Goal: Task Accomplishment & Management: Complete application form

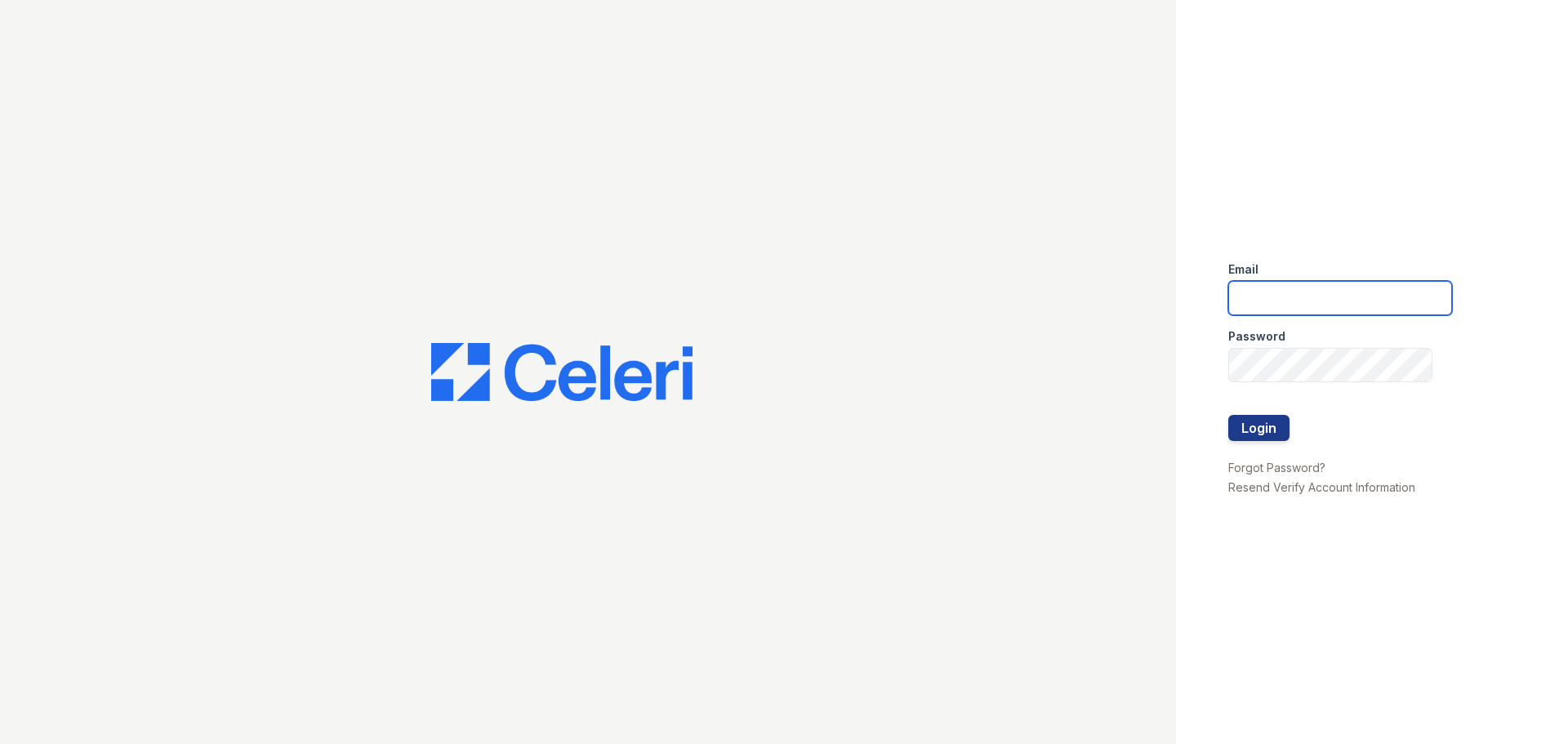
type input "[PERSON_NAME][EMAIL_ADDRESS][PERSON_NAME][DOMAIN_NAME]"
drag, startPoint x: 1265, startPoint y: 401, endPoint x: 1261, endPoint y: 419, distance: 18.4
click at [1265, 406] on div at bounding box center [1340, 399] width 224 height 32
click at [1261, 419] on button "Login" at bounding box center [1259, 428] width 62 height 27
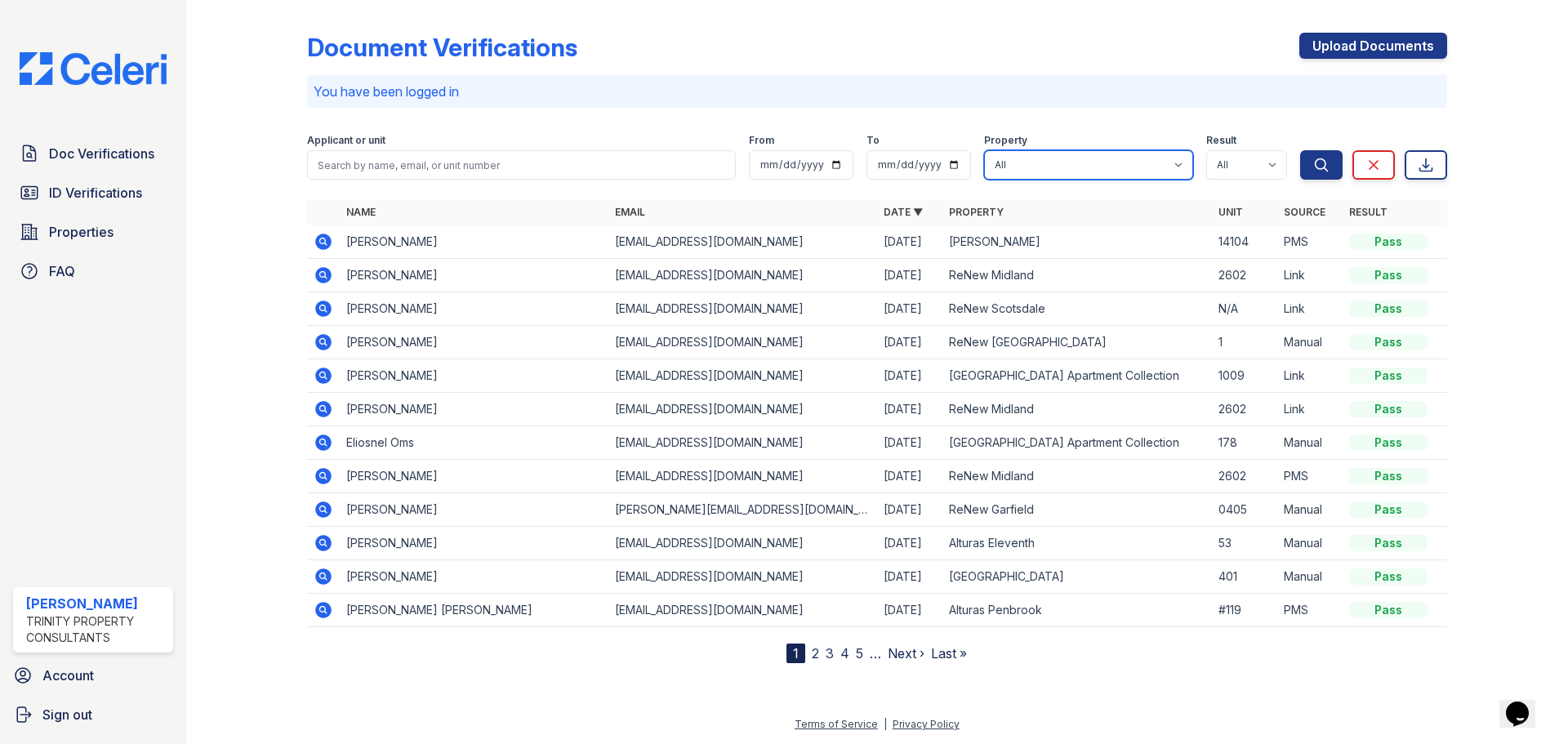
drag, startPoint x: 1055, startPoint y: 157, endPoint x: 1058, endPoint y: 178, distance: 21.2
click at [1055, 157] on select "All Alturas Andrews Alturas Eleventh Alturas Penbrook ReNew Andrews Apartment C…" at bounding box center [1089, 164] width 209 height 29
select select "73"
click at [984, 150] on select "All Alturas Andrews Alturas Eleventh Alturas Penbrook ReNew Andrews Apartment C…" at bounding box center [1089, 164] width 209 height 29
click at [1313, 167] on icon "submit" at bounding box center [1320, 164] width 16 height 16
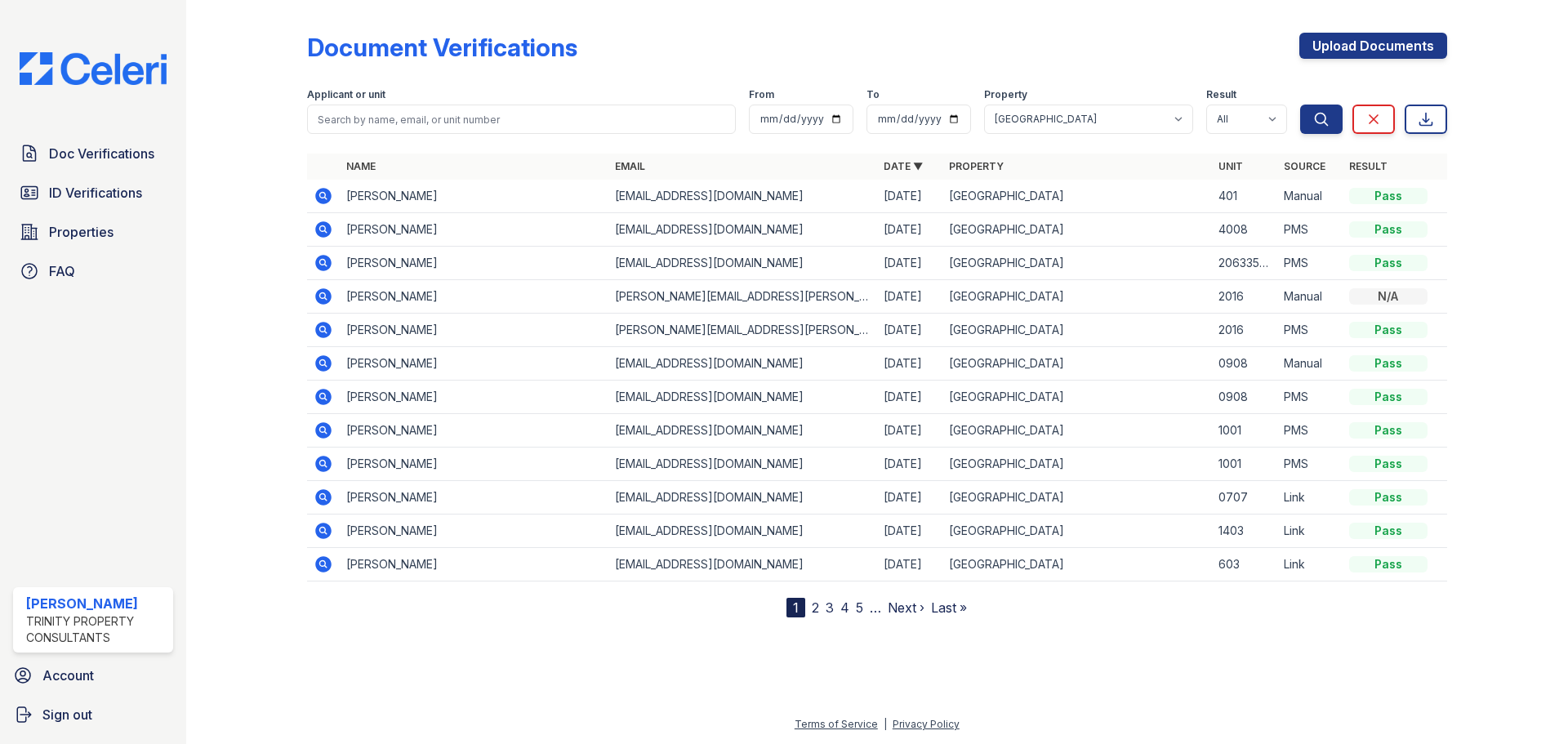
click at [812, 605] on link "2" at bounding box center [815, 607] width 8 height 16
click at [868, 606] on link "3" at bounding box center [865, 607] width 9 height 16
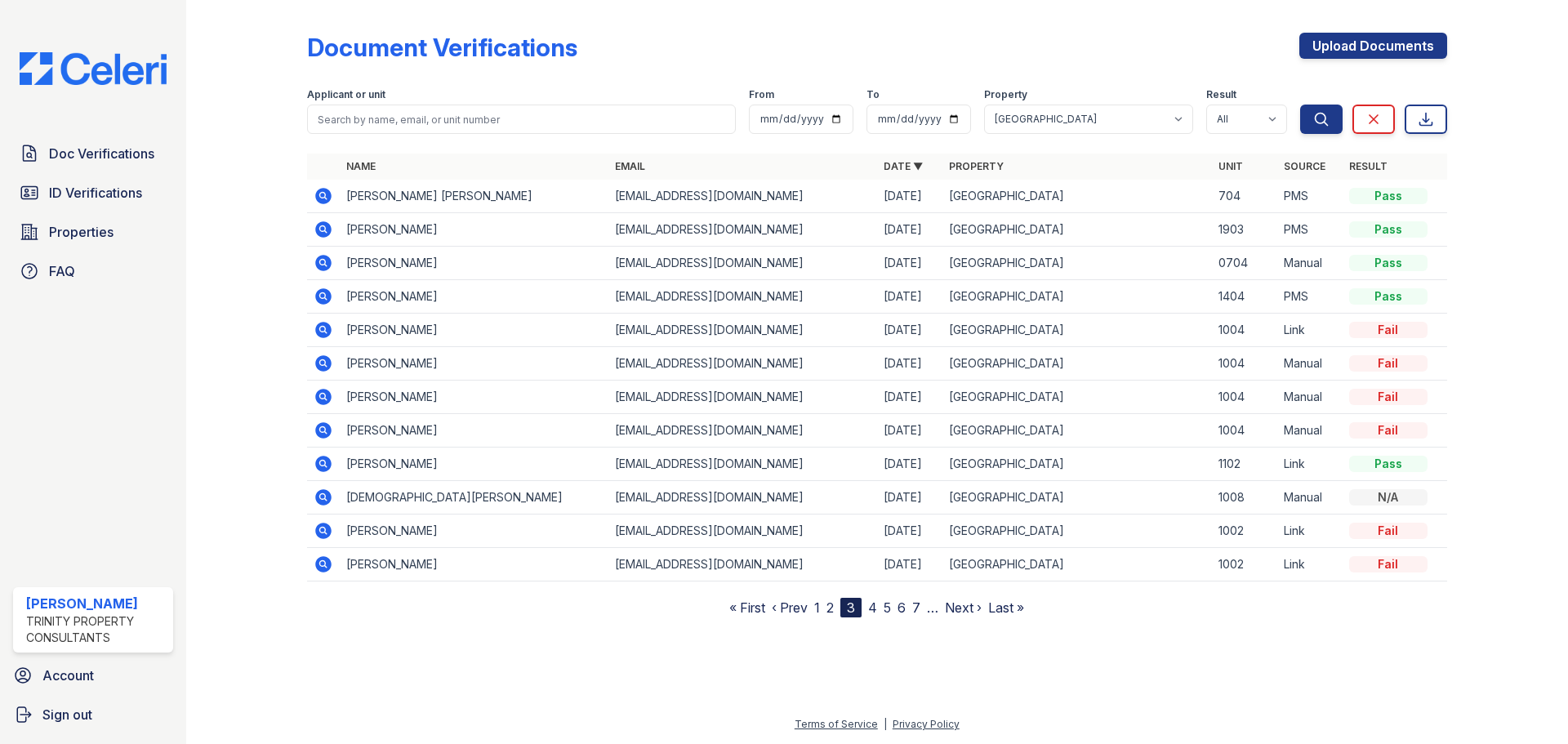
click at [874, 608] on link "4" at bounding box center [872, 607] width 9 height 16
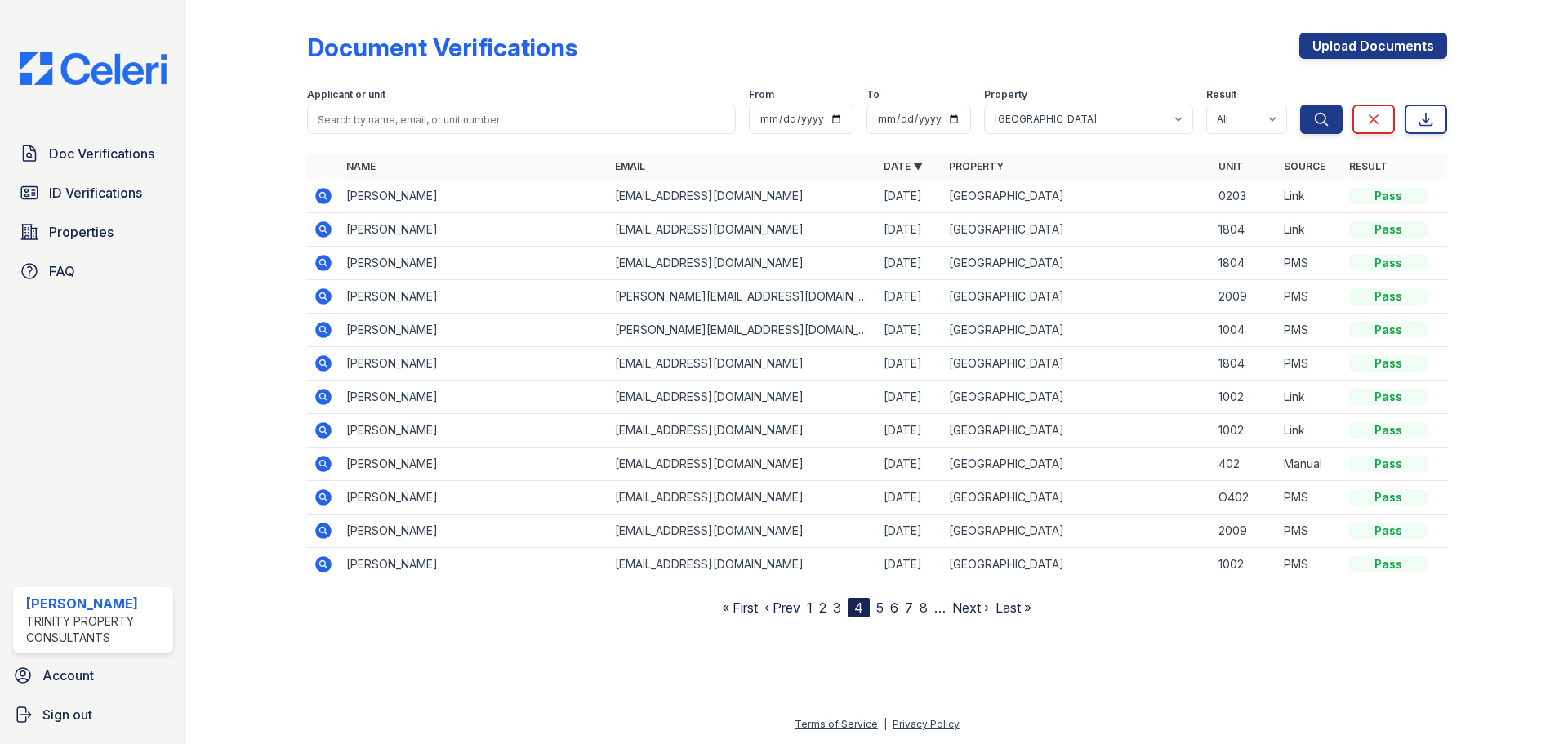
click at [882, 610] on link "5" at bounding box center [880, 607] width 8 height 16
click at [1428, 43] on link "Upload Documents" at bounding box center [1373, 46] width 148 height 27
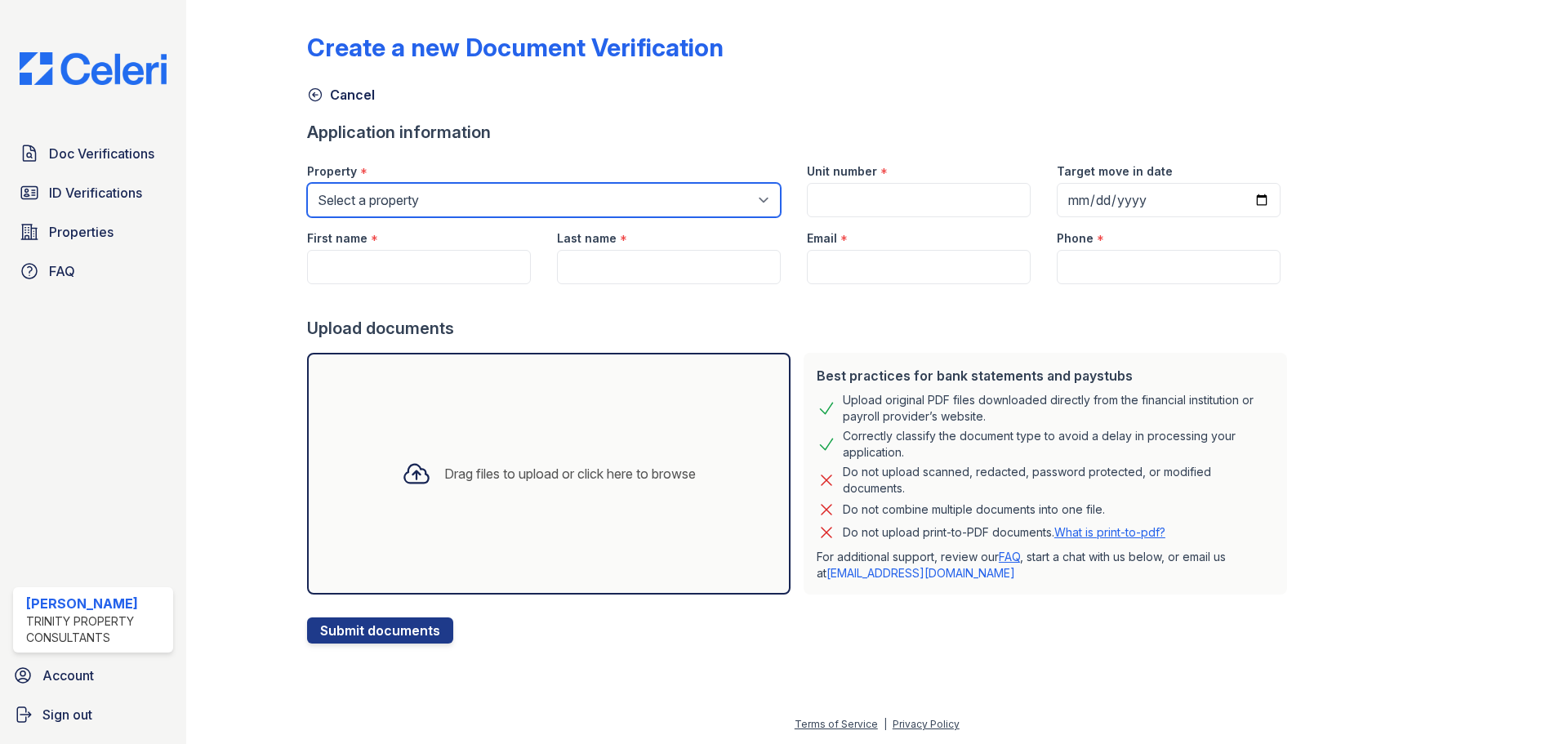
click at [476, 197] on select "Select a property Alturas Andrews Alturas Eleventh Alturas Penbrook ReNew Andre…" at bounding box center [544, 200] width 474 height 34
select select "73"
click at [308, 183] on select "Select a property Alturas Andrews Alturas Eleventh Alturas Penbrook ReNew Andre…" at bounding box center [544, 200] width 474 height 34
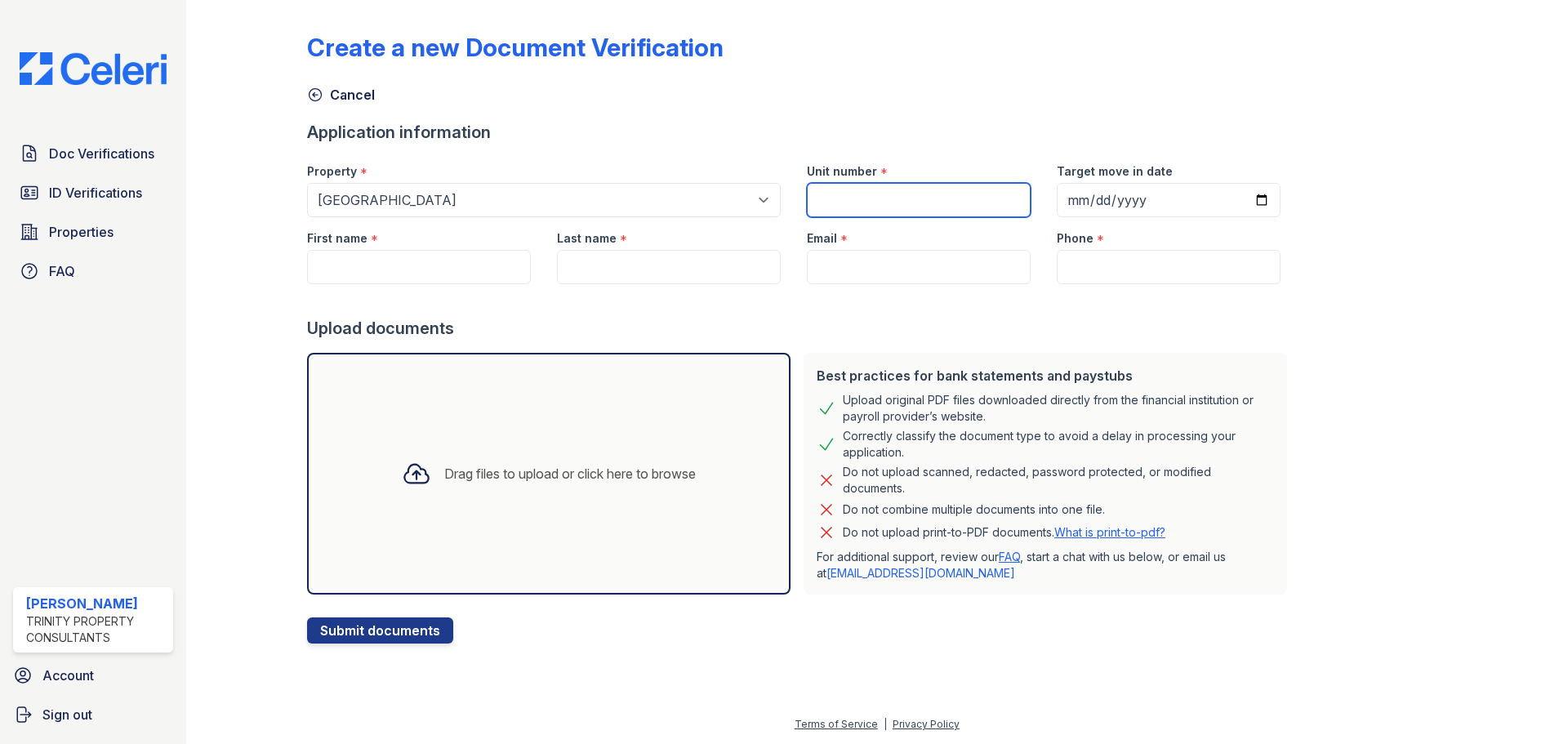
click at [871, 198] on input "Unit number" at bounding box center [919, 200] width 224 height 34
type input "1001"
click at [412, 278] on input "First name" at bounding box center [420, 267] width 224 height 34
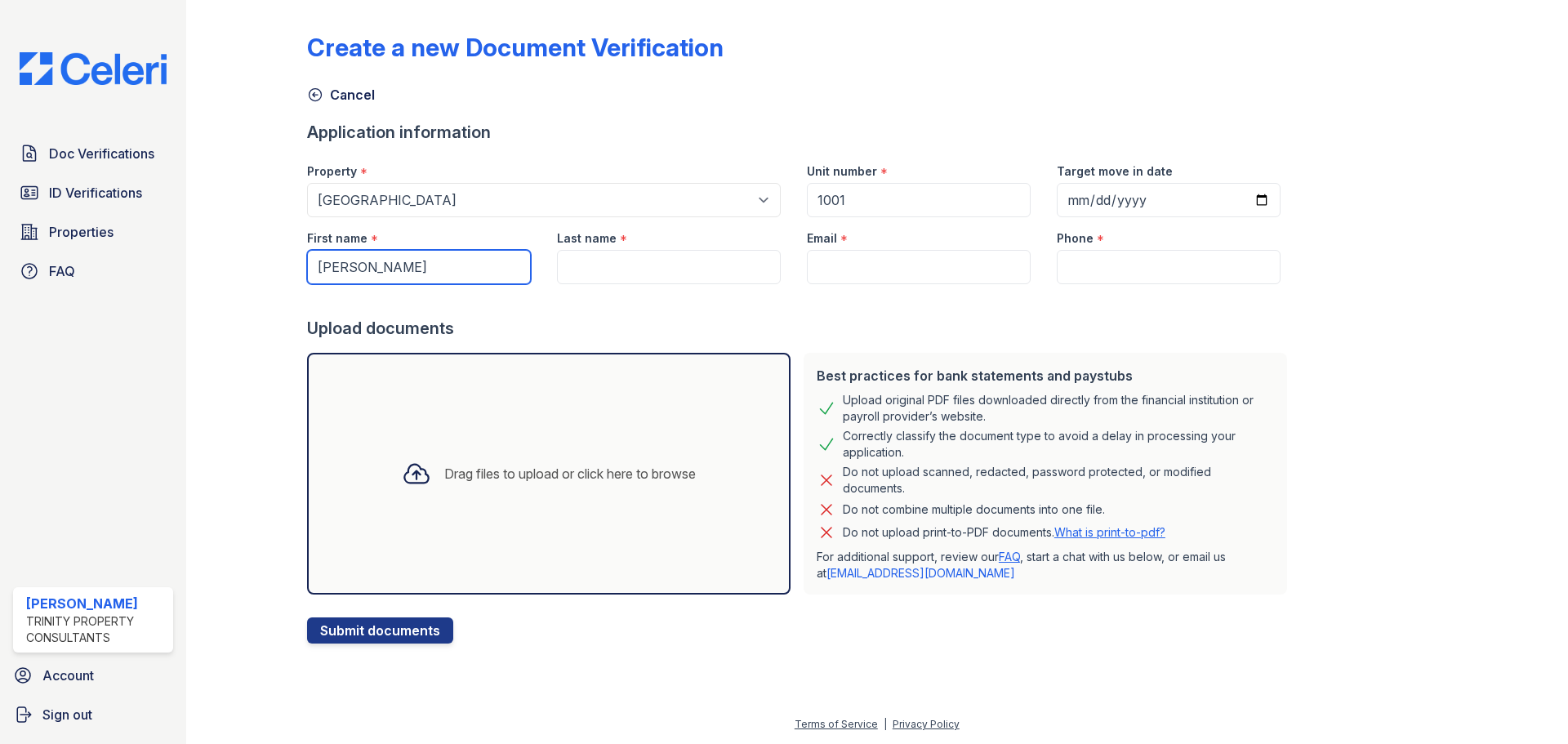
type input "Dylan"
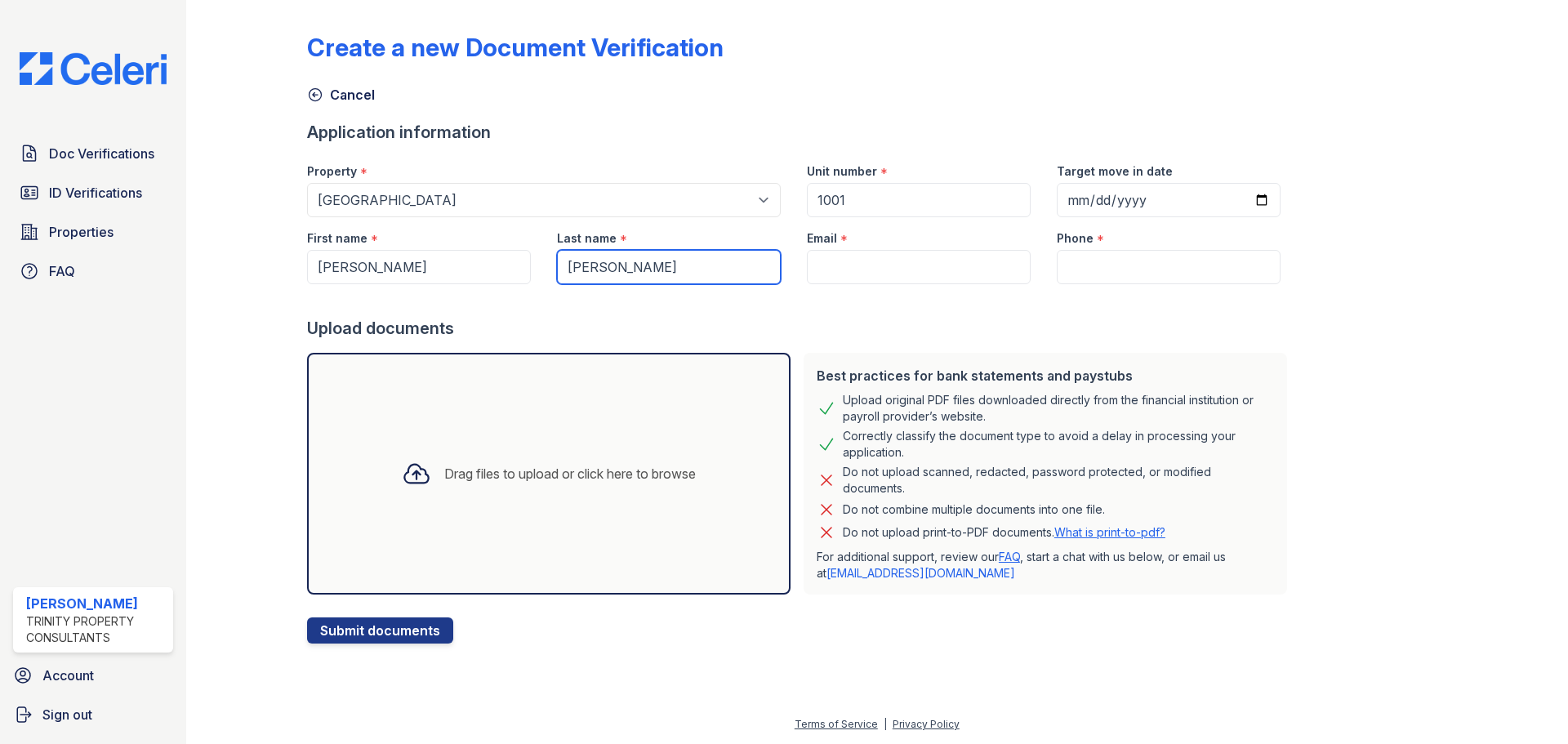
type input "Ramirez"
click at [895, 268] on input "Email" at bounding box center [919, 267] width 224 height 34
paste input "diramirez11@icloud.com"
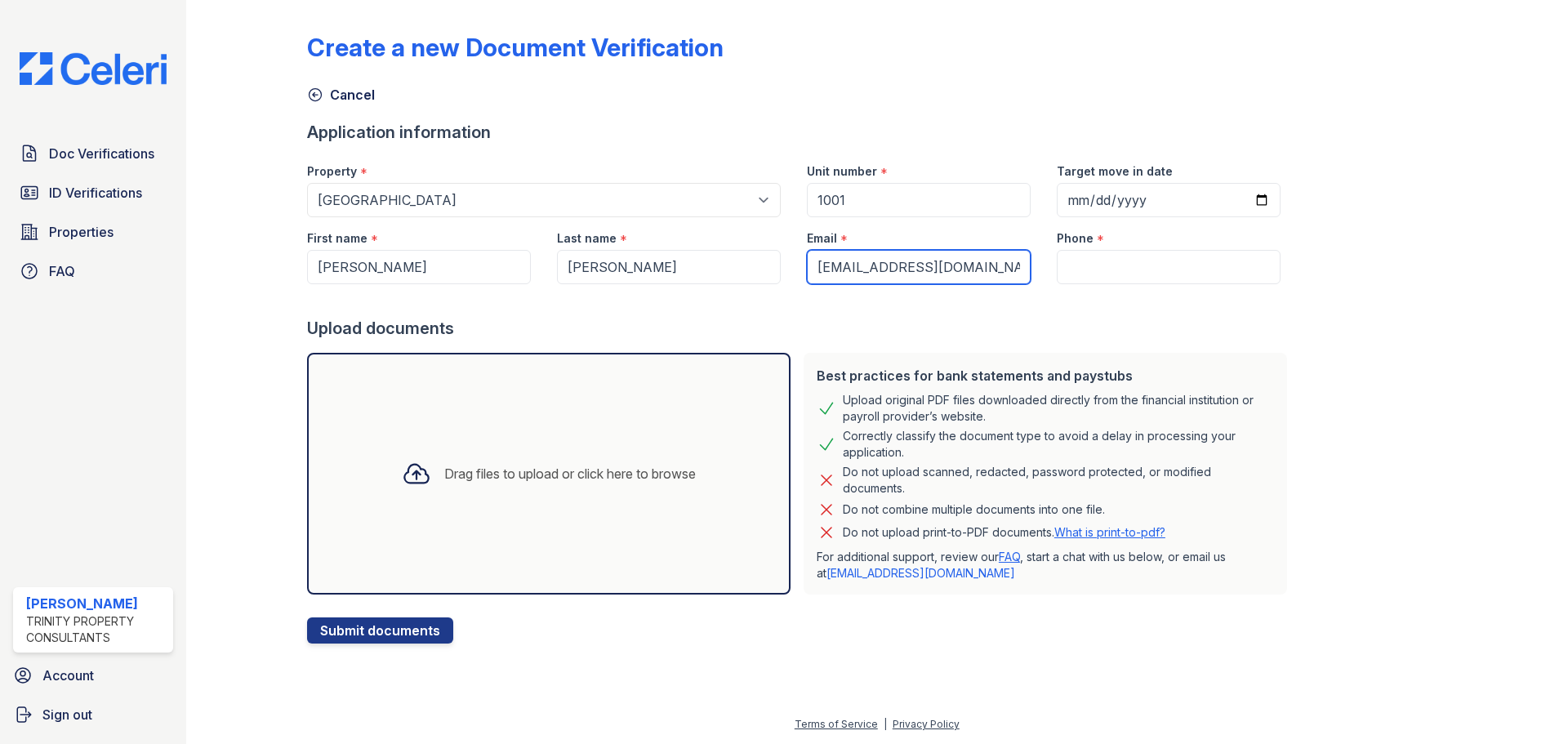
type input "diramirez11@icloud.com"
click at [1101, 285] on div at bounding box center [800, 300] width 986 height 32
click at [1112, 264] on input "Phone" at bounding box center [1168, 267] width 224 height 34
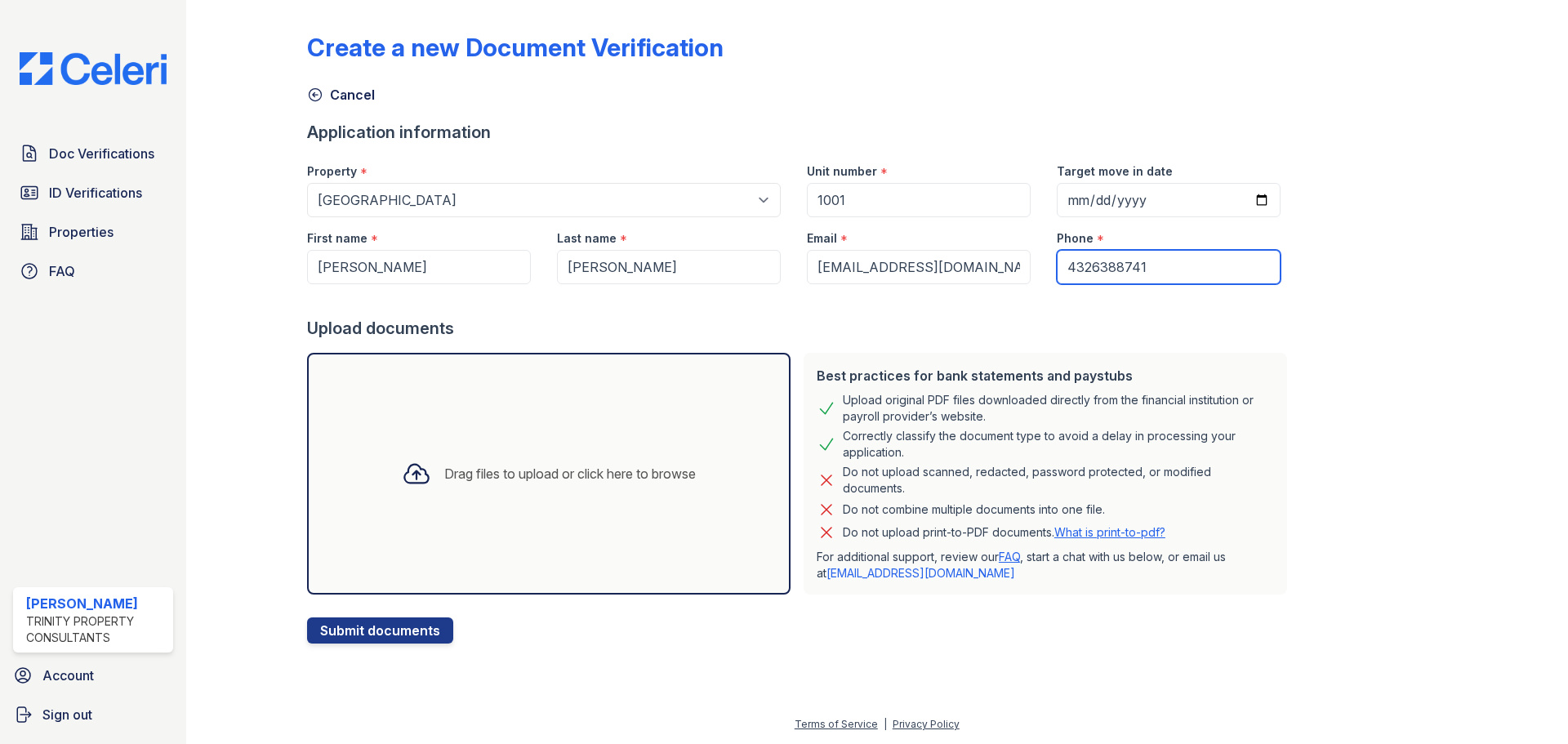
type input "4326388741"
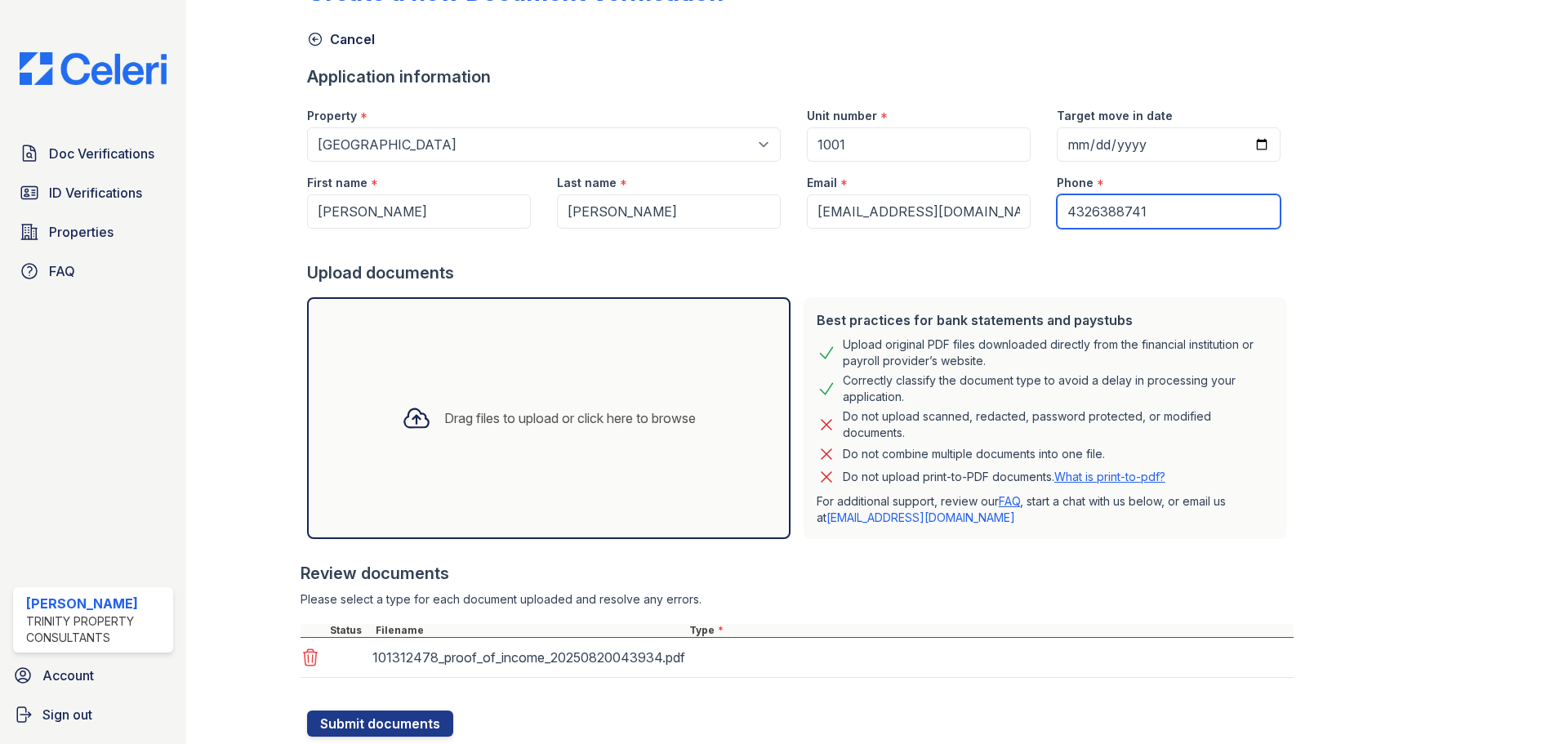
scroll to position [103, 0]
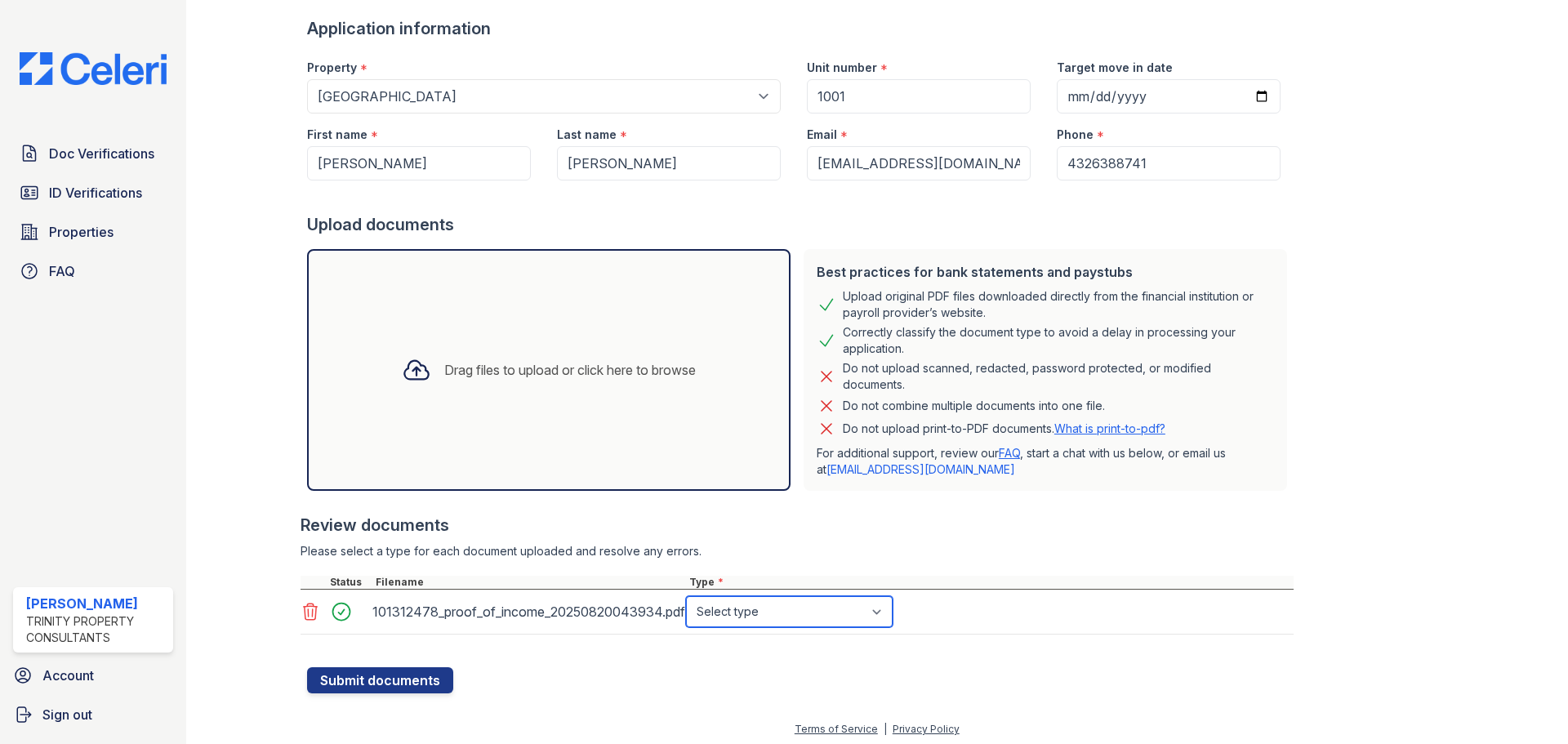
drag, startPoint x: 792, startPoint y: 616, endPoint x: 779, endPoint y: 646, distance: 32.7
click at [792, 616] on select "Select type Paystub Bank Statement Offer Letter Tax Documents Benefit Award Let…" at bounding box center [790, 611] width 207 height 31
select select "paystub"
click at [686, 596] on select "Select type Paystub Bank Statement Offer Letter Tax Documents Benefit Award Let…" at bounding box center [790, 611] width 207 height 31
click at [351, 682] on button "Submit documents" at bounding box center [381, 680] width 146 height 27
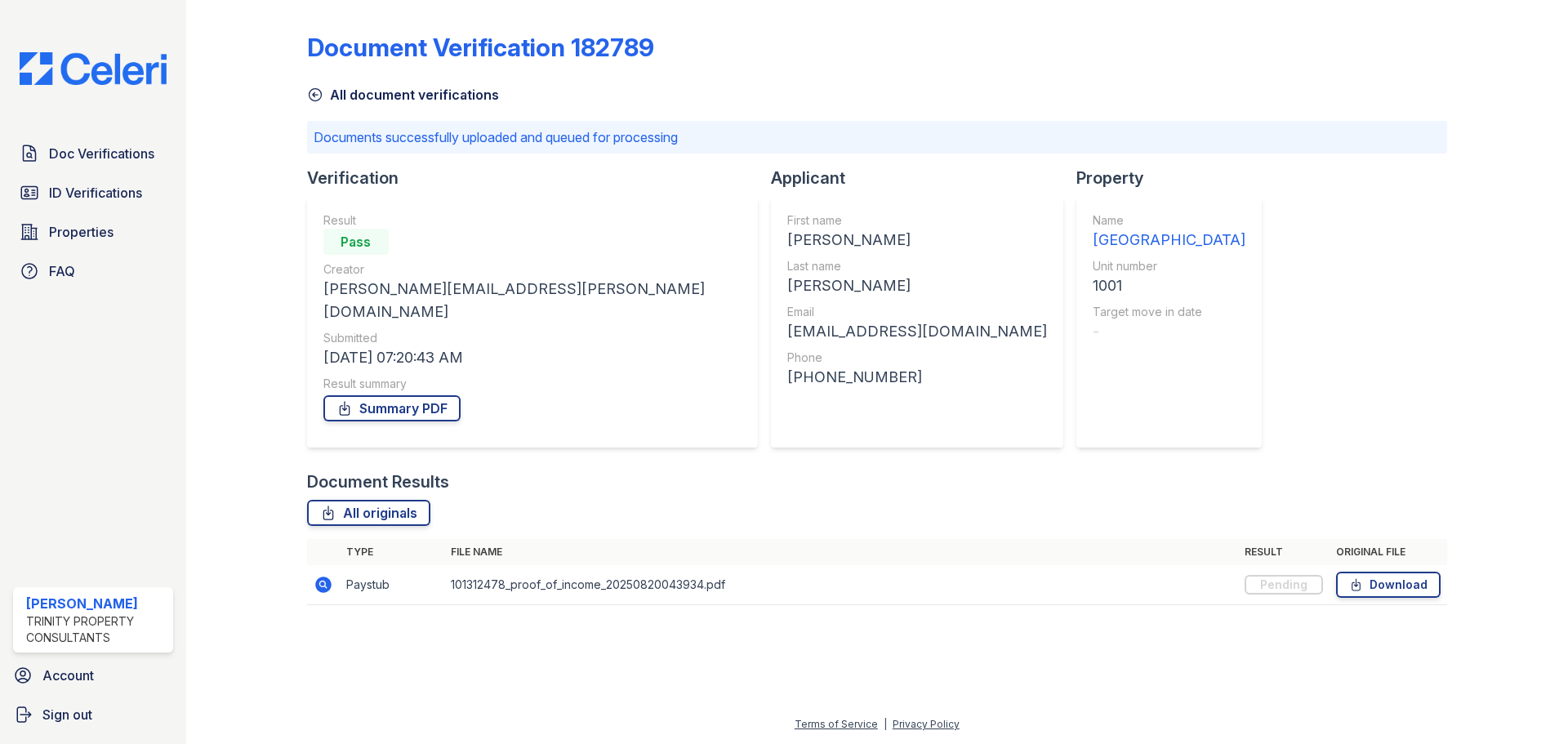
click at [743, 11] on div "Document Verification 182789 All document verifications Documents successfully …" at bounding box center [877, 314] width 1140 height 615
click at [341, 400] on icon at bounding box center [344, 408] width 16 height 16
click at [86, 189] on span "ID Verifications" at bounding box center [96, 193] width 93 height 20
